Goal: Information Seeking & Learning: Check status

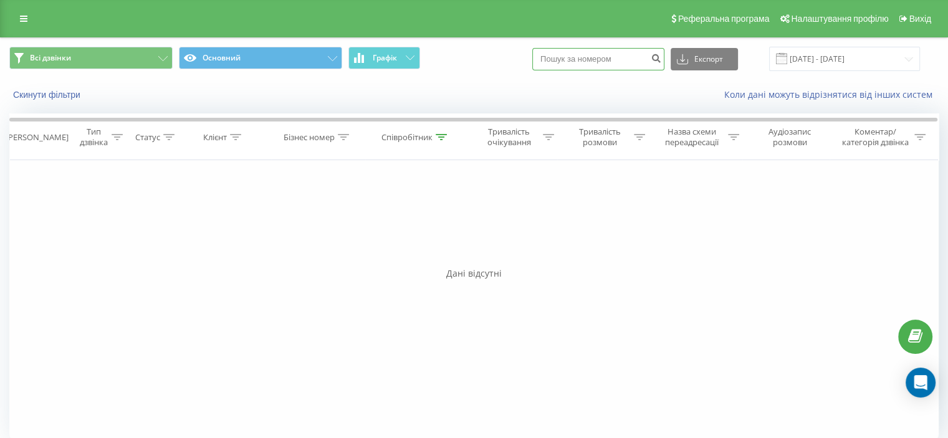
click at [569, 60] on input at bounding box center [598, 59] width 132 height 22
paste input "380975464634"
type input "380975464634"
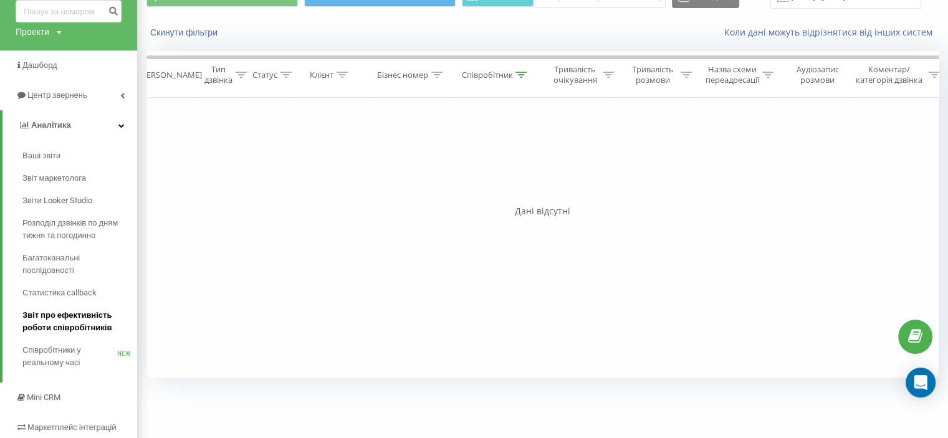
click at [62, 312] on span "Звіт про ефективність роботи співробітників" at bounding box center [76, 321] width 108 height 25
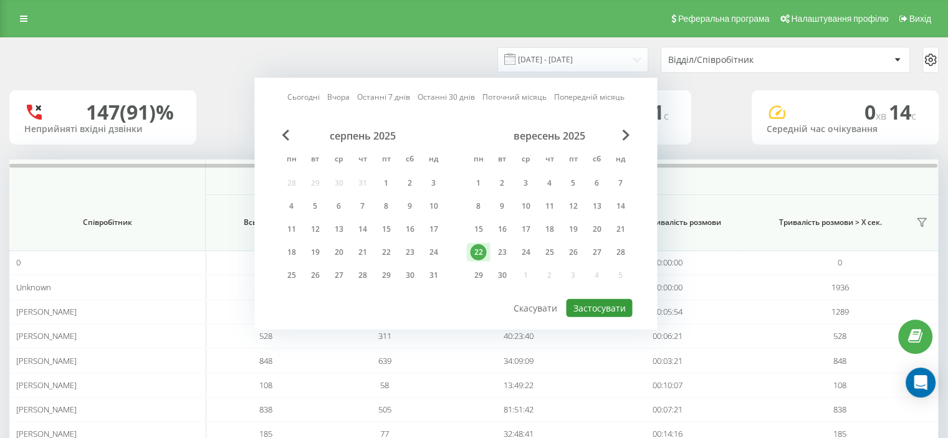
click at [604, 301] on button "Застосувати" at bounding box center [599, 308] width 66 height 18
type input "[DATE] - [DATE]"
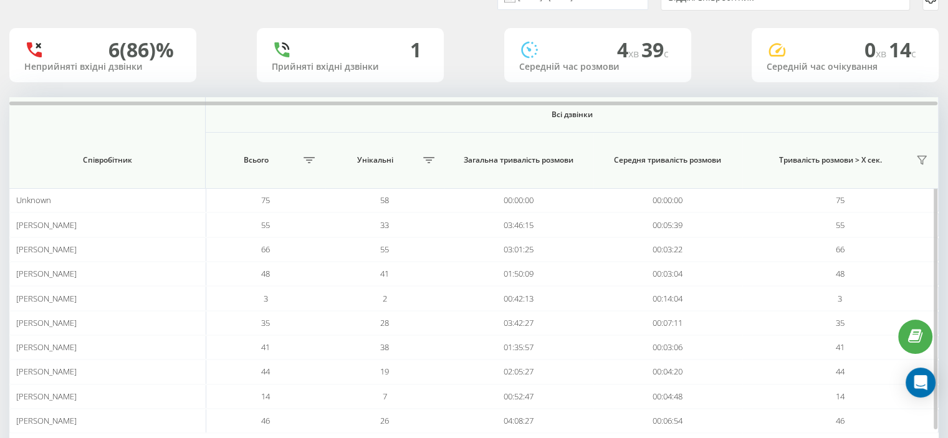
scroll to position [115, 0]
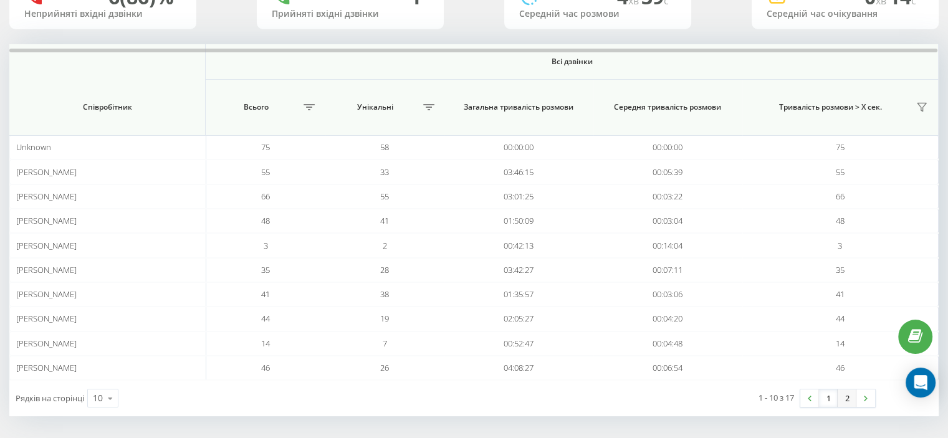
click at [848, 394] on link "2" at bounding box center [847, 398] width 19 height 17
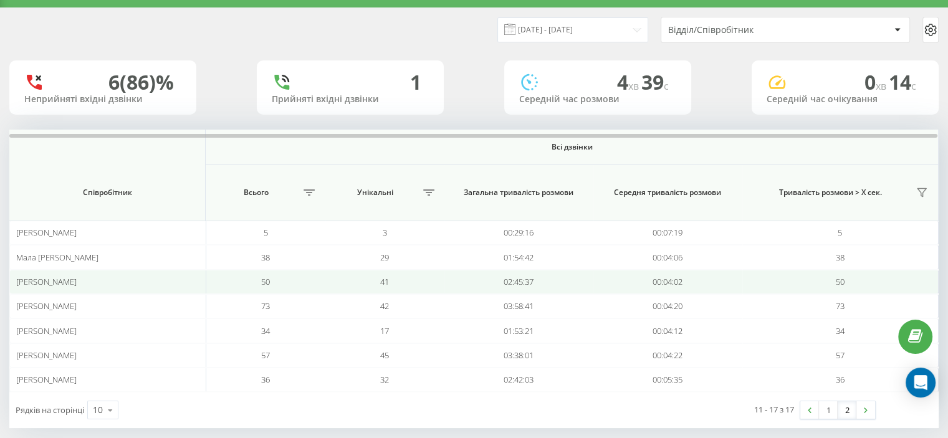
scroll to position [42, 0]
